Goal: Task Accomplishment & Management: Manage account settings

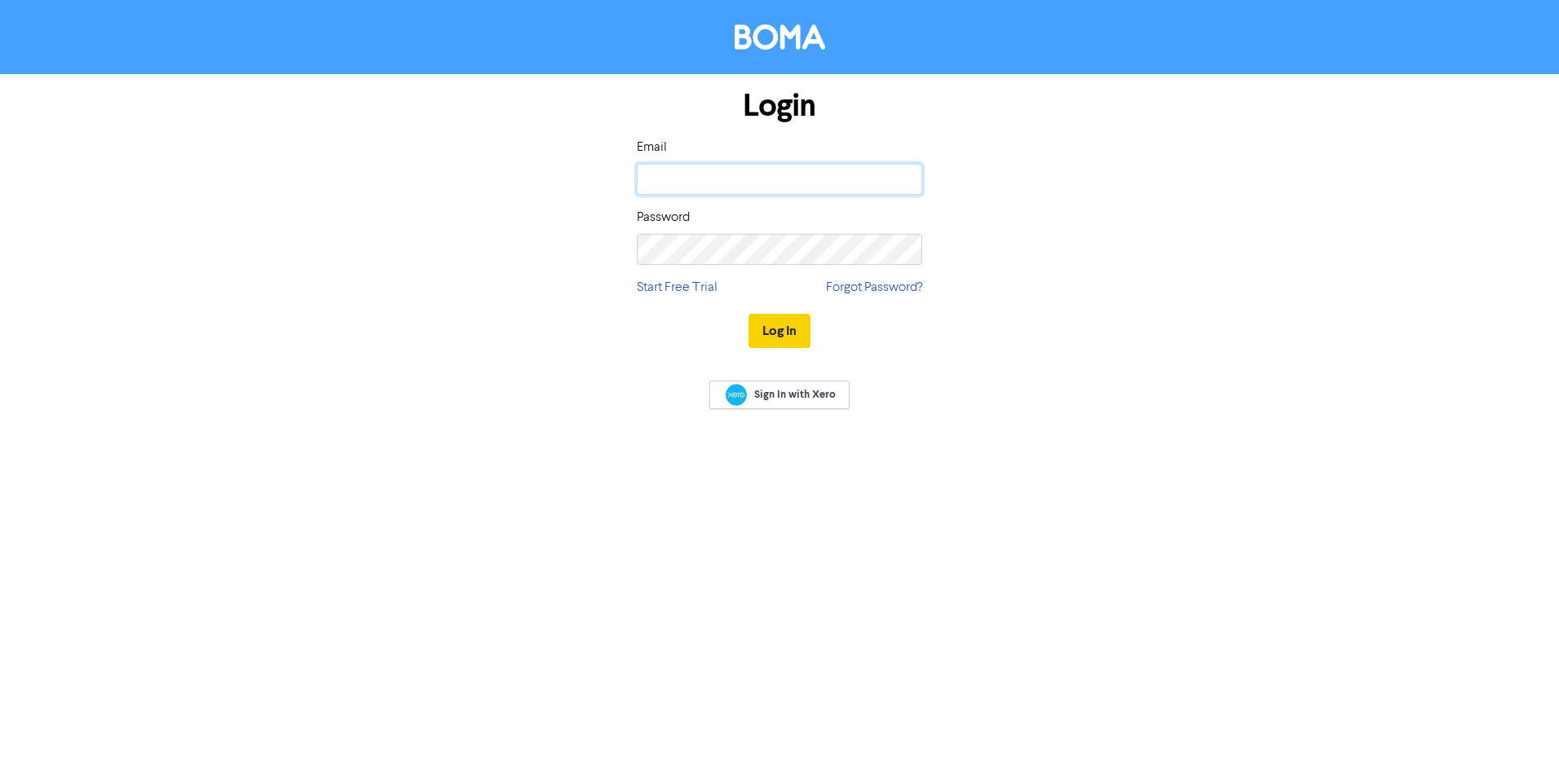
type input "[PERSON_NAME][EMAIL_ADDRESS][PERSON_NAME][DOMAIN_NAME]"
click at [768, 332] on button "Log In" at bounding box center [779, 331] width 62 height 34
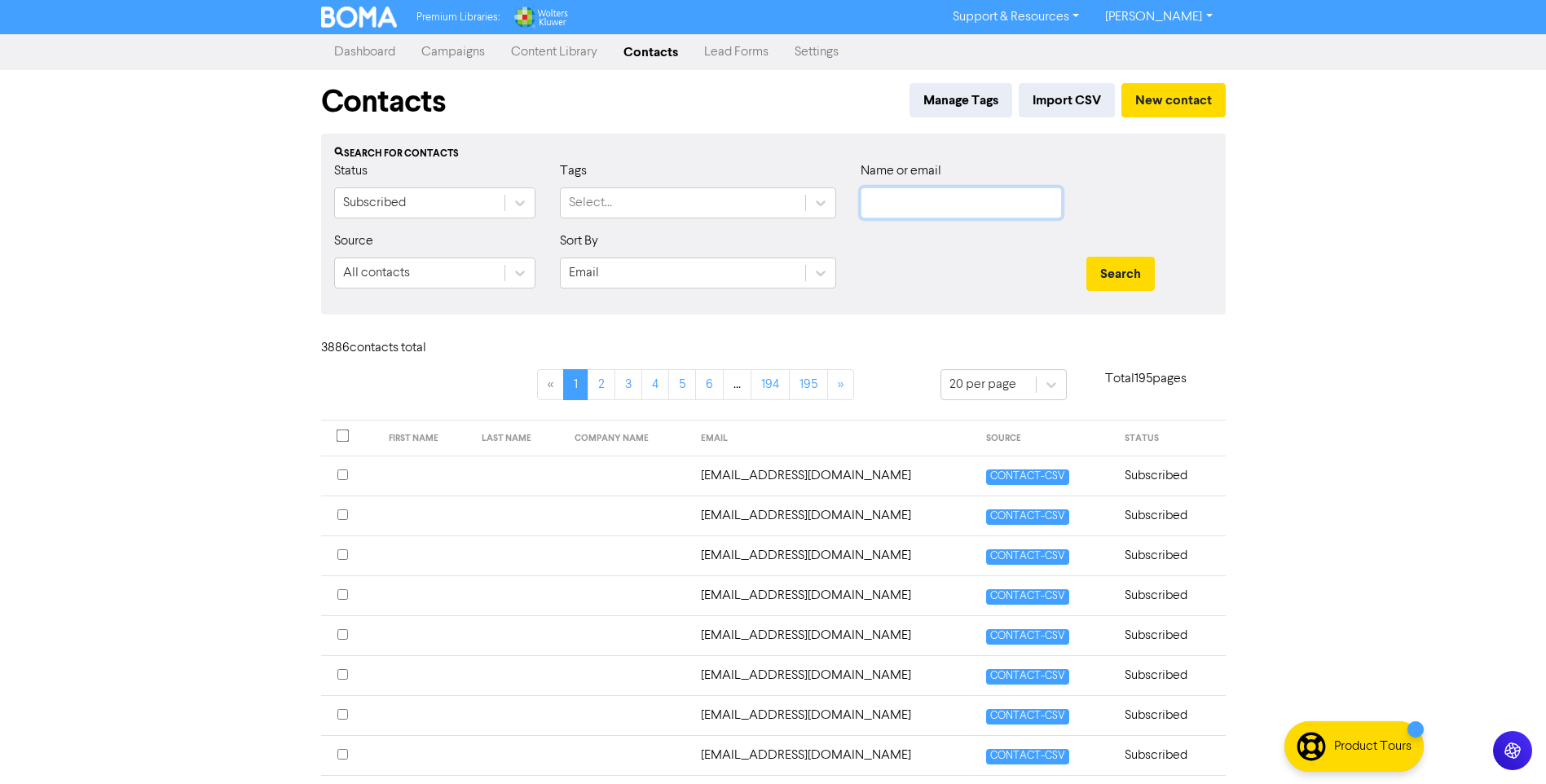
click at [929, 200] on input "text" at bounding box center [961, 203] width 201 height 31
paste input "[EMAIL_ADDRESS][DOMAIN_NAME]"
type input "[EMAIL_ADDRESS][DOMAIN_NAME]"
click at [1142, 276] on button "Search" at bounding box center [1120, 274] width 68 height 34
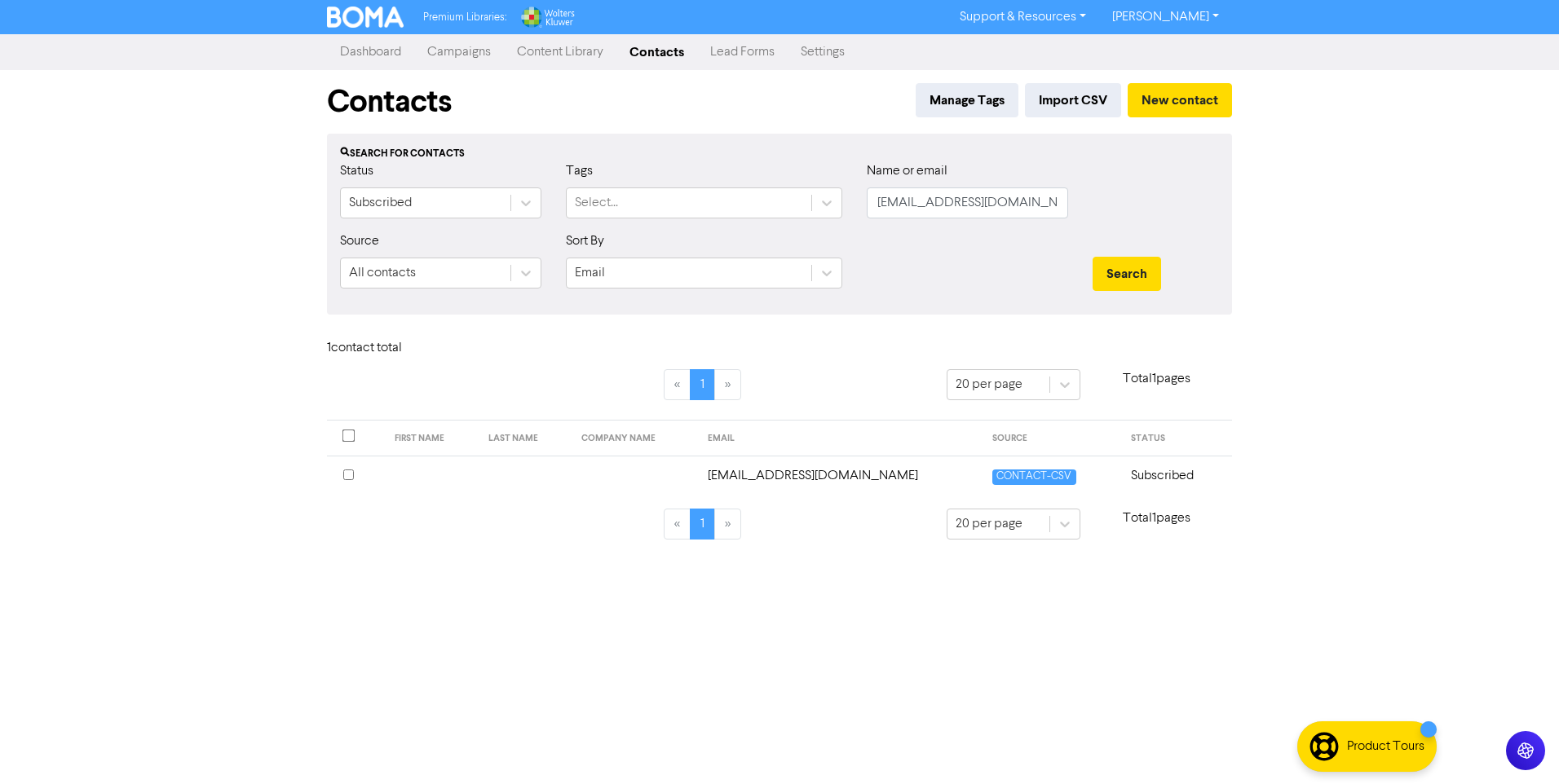
click at [840, 471] on td "[EMAIL_ADDRESS][DOMAIN_NAME]" at bounding box center [840, 475] width 285 height 40
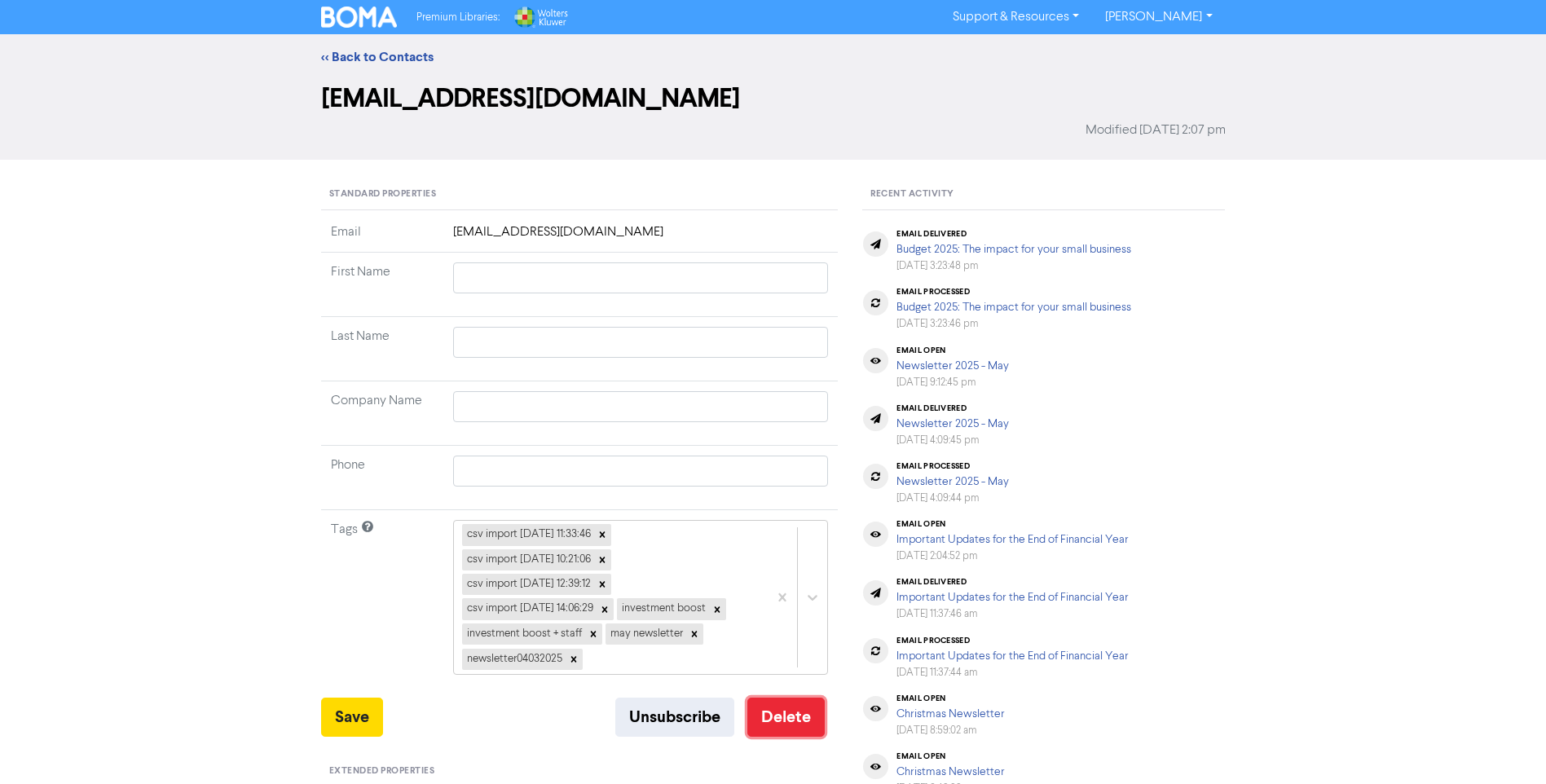
click at [779, 718] on button "Delete" at bounding box center [786, 718] width 77 height 39
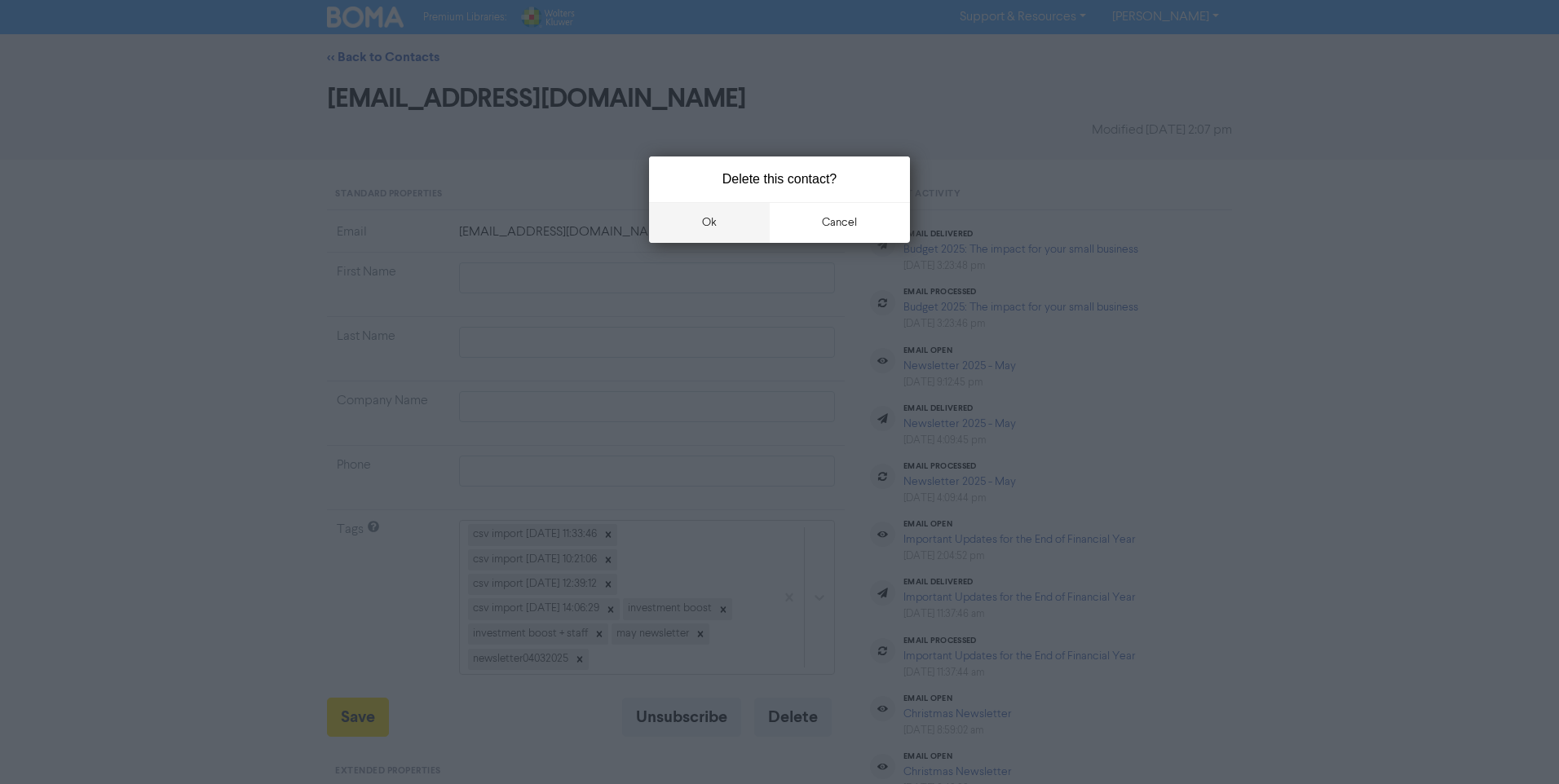
click at [738, 216] on button "ok" at bounding box center [709, 222] width 121 height 41
